Goal: Information Seeking & Learning: Find contact information

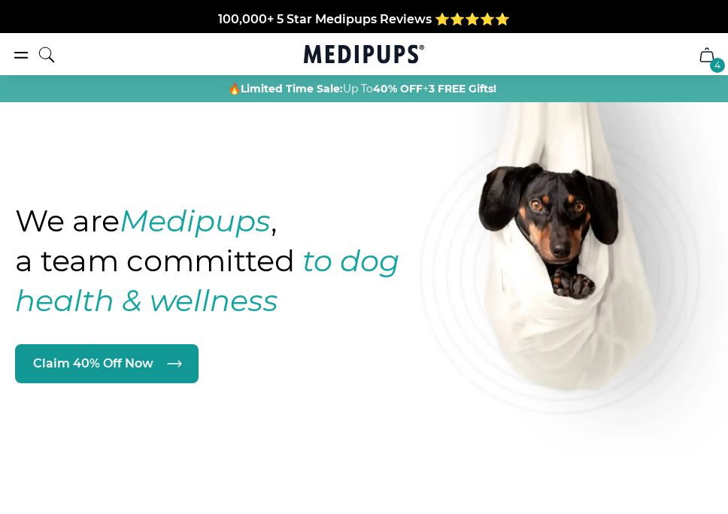
click at [546, 63] on div "4" at bounding box center [717, 65] width 15 height 15
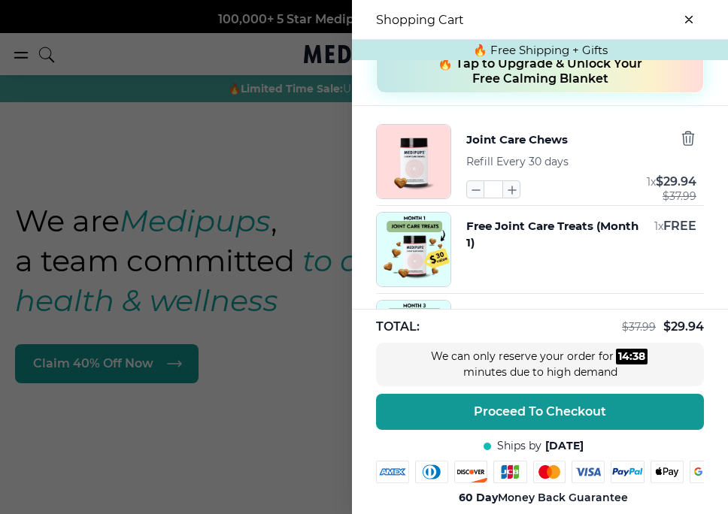
scroll to position [171, 0]
click at [546, 141] on icon "button" at bounding box center [687, 137] width 17 height 17
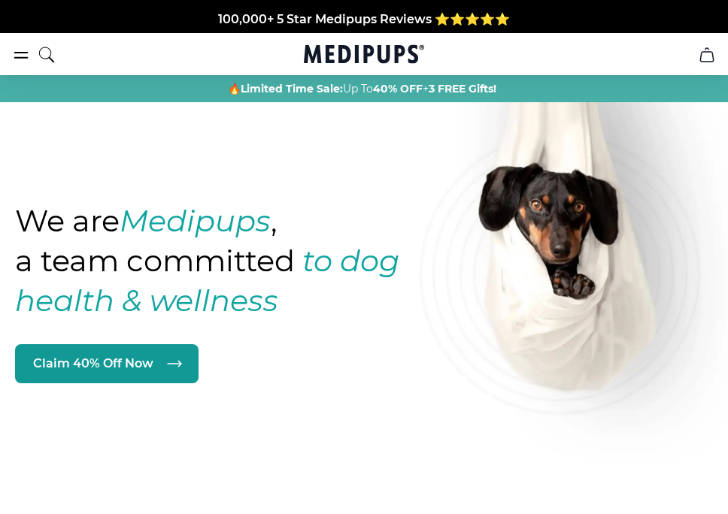
scroll to position [0, 0]
click at [21, 53] on icon "burger-menu" at bounding box center [21, 55] width 13 height 5
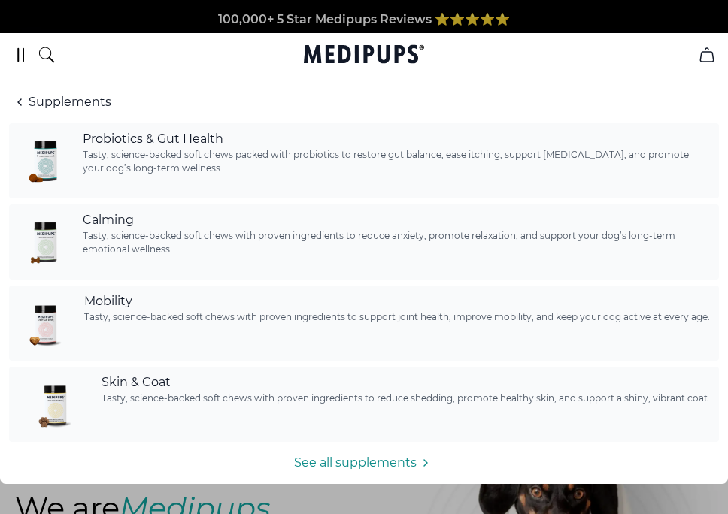
click at [17, 50] on icon "burger-menu" at bounding box center [21, 55] width 18 height 18
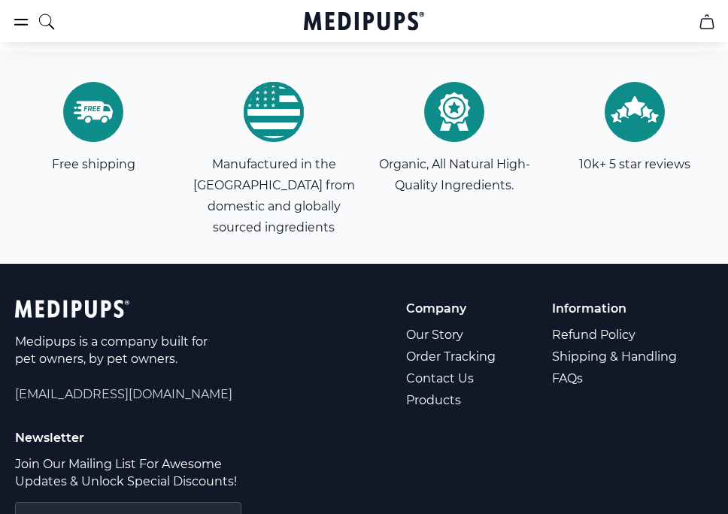
scroll to position [4958, 0]
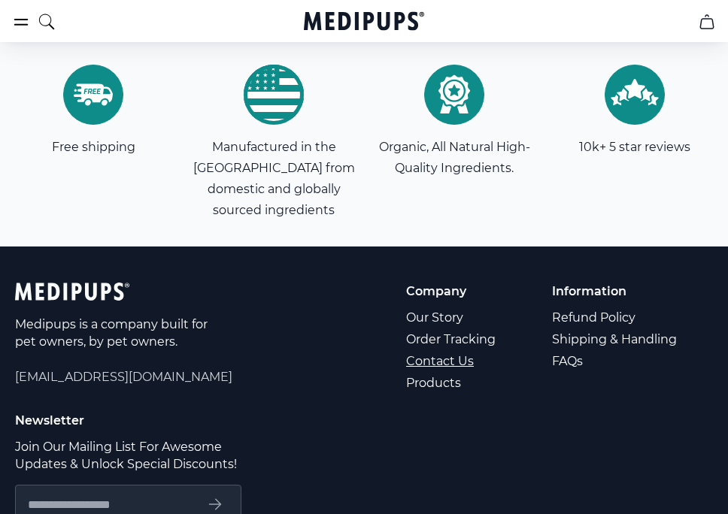
click at [452, 350] on link "Contact Us" at bounding box center [452, 361] width 92 height 22
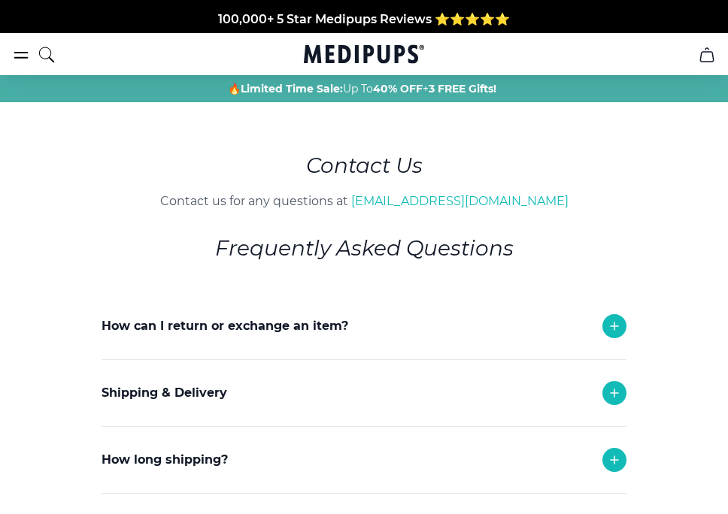
click at [264, 320] on p "How can I return or exchange an item?" at bounding box center [224, 326] width 247 height 18
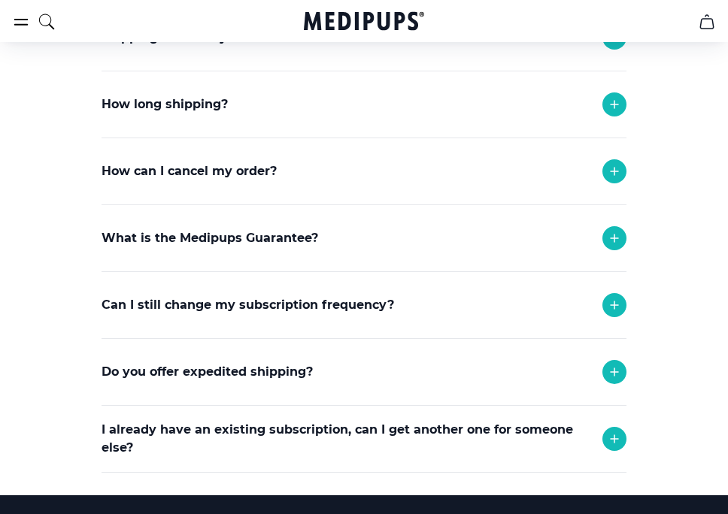
scroll to position [776, 0]
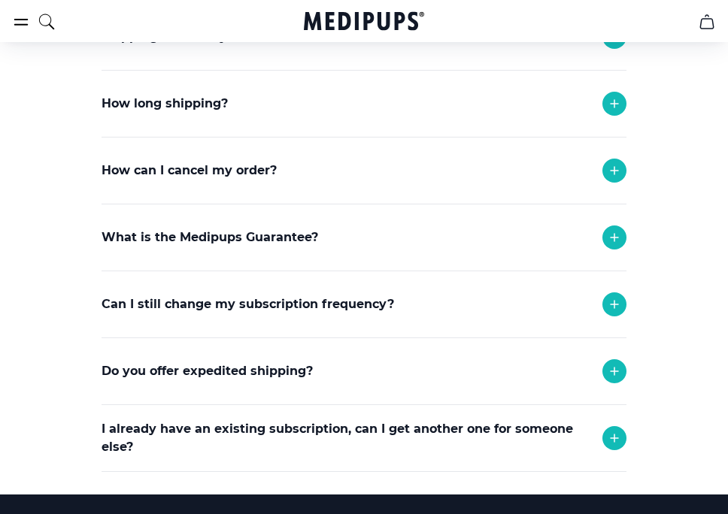
click at [259, 168] on p "How can I cancel my order?" at bounding box center [188, 171] width 175 height 18
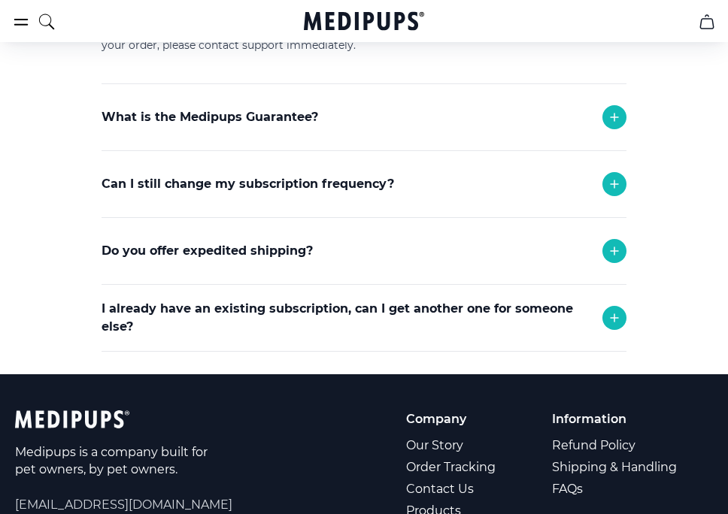
scroll to position [1002, 0]
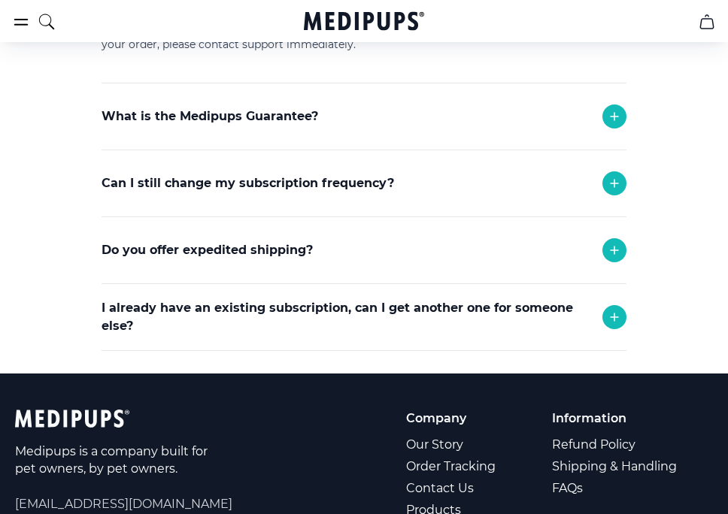
click at [546, 176] on icon at bounding box center [614, 183] width 18 height 18
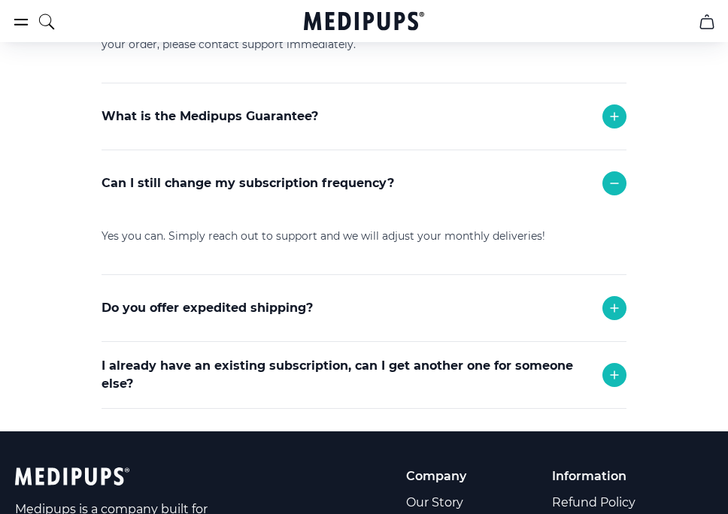
click at [546, 176] on icon at bounding box center [614, 183] width 18 height 18
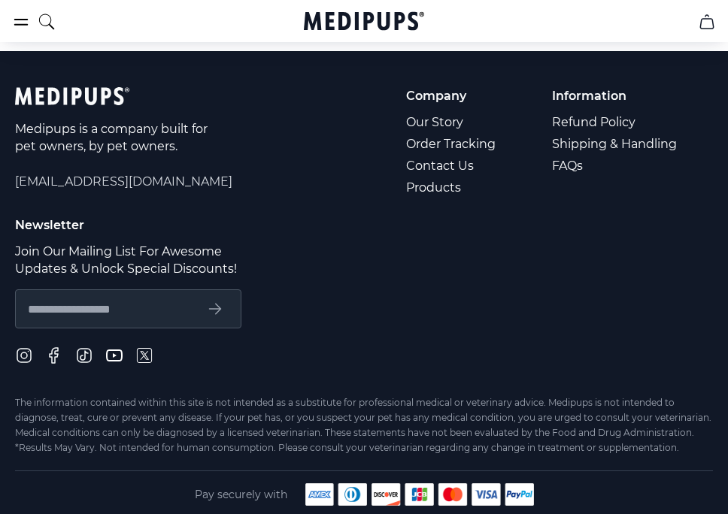
scroll to position [1324, 0]
click at [546, 123] on link "Refund Policy" at bounding box center [615, 122] width 127 height 22
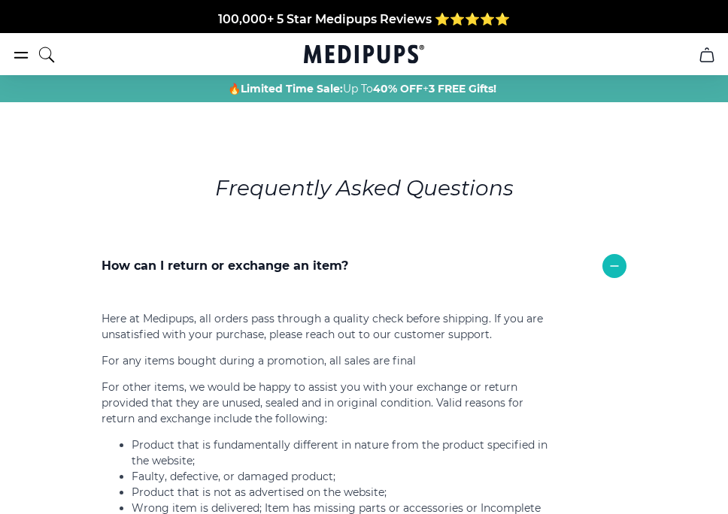
click at [546, 53] on icon "cart" at bounding box center [706, 55] width 18 height 18
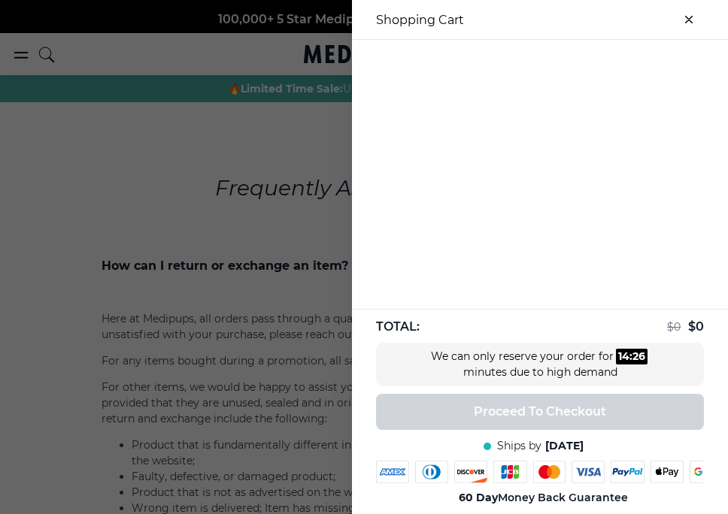
click at [546, 15] on button "close-cart" at bounding box center [688, 20] width 30 height 30
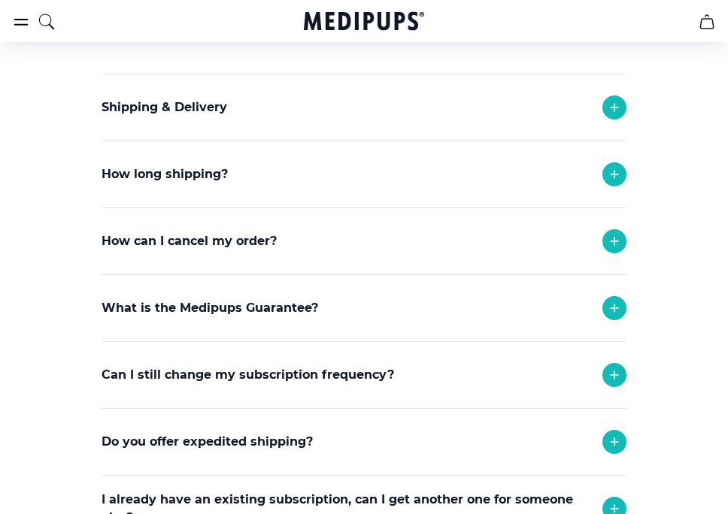
scroll to position [580, 0]
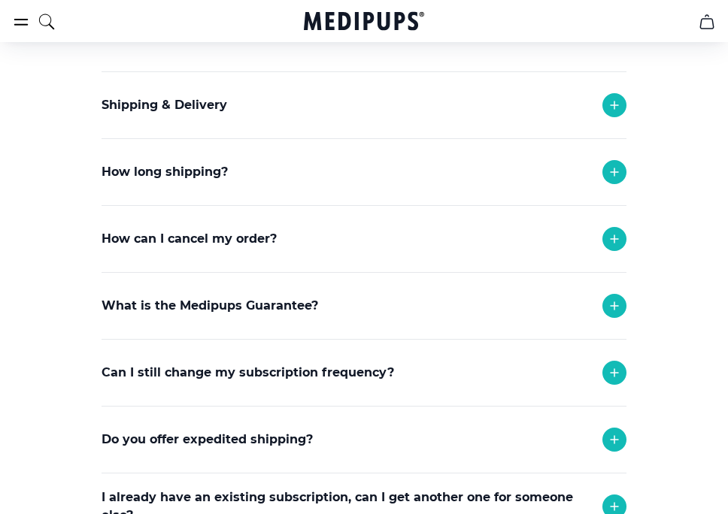
click at [44, 20] on icon "search" at bounding box center [47, 22] width 18 height 38
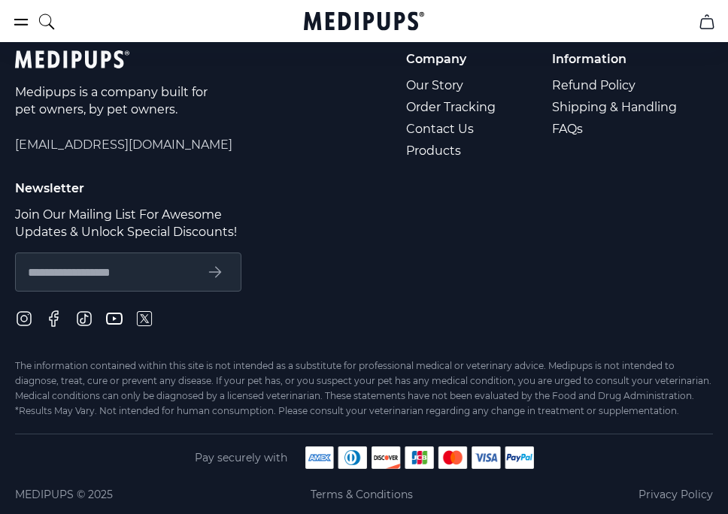
scroll to position [1131, 0]
click at [434, 126] on link "Contact Us" at bounding box center [452, 129] width 92 height 22
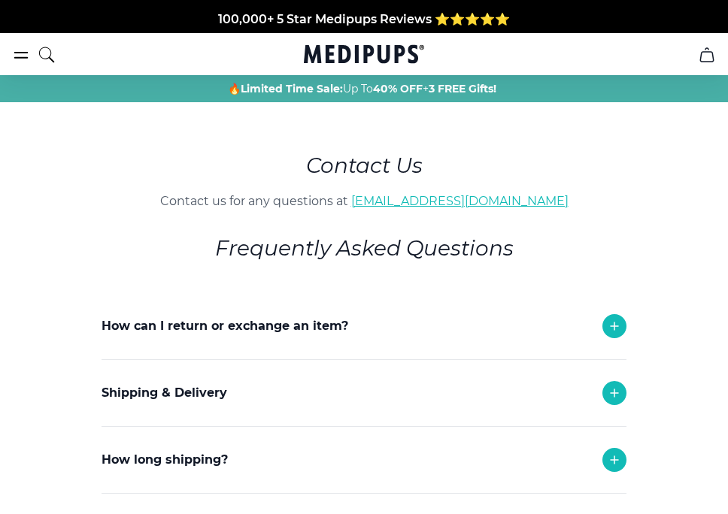
click at [461, 200] on link "[EMAIL_ADDRESS][DOMAIN_NAME]" at bounding box center [459, 201] width 217 height 14
